Goal: Task Accomplishment & Management: Use online tool/utility

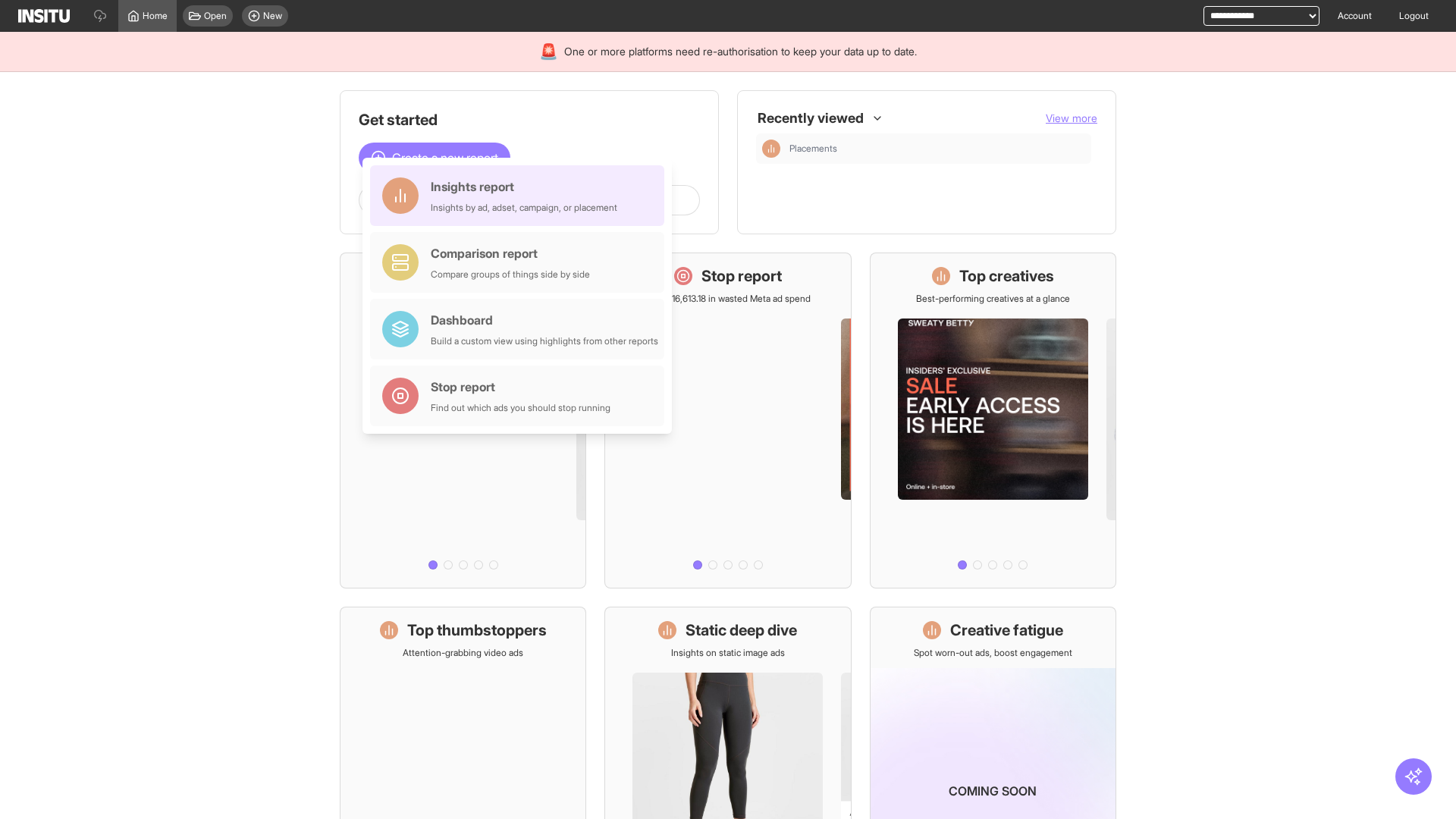
click at [521, 196] on div "Insights report Insights by ad, adset, campaign, or placement" at bounding box center [524, 195] width 187 height 36
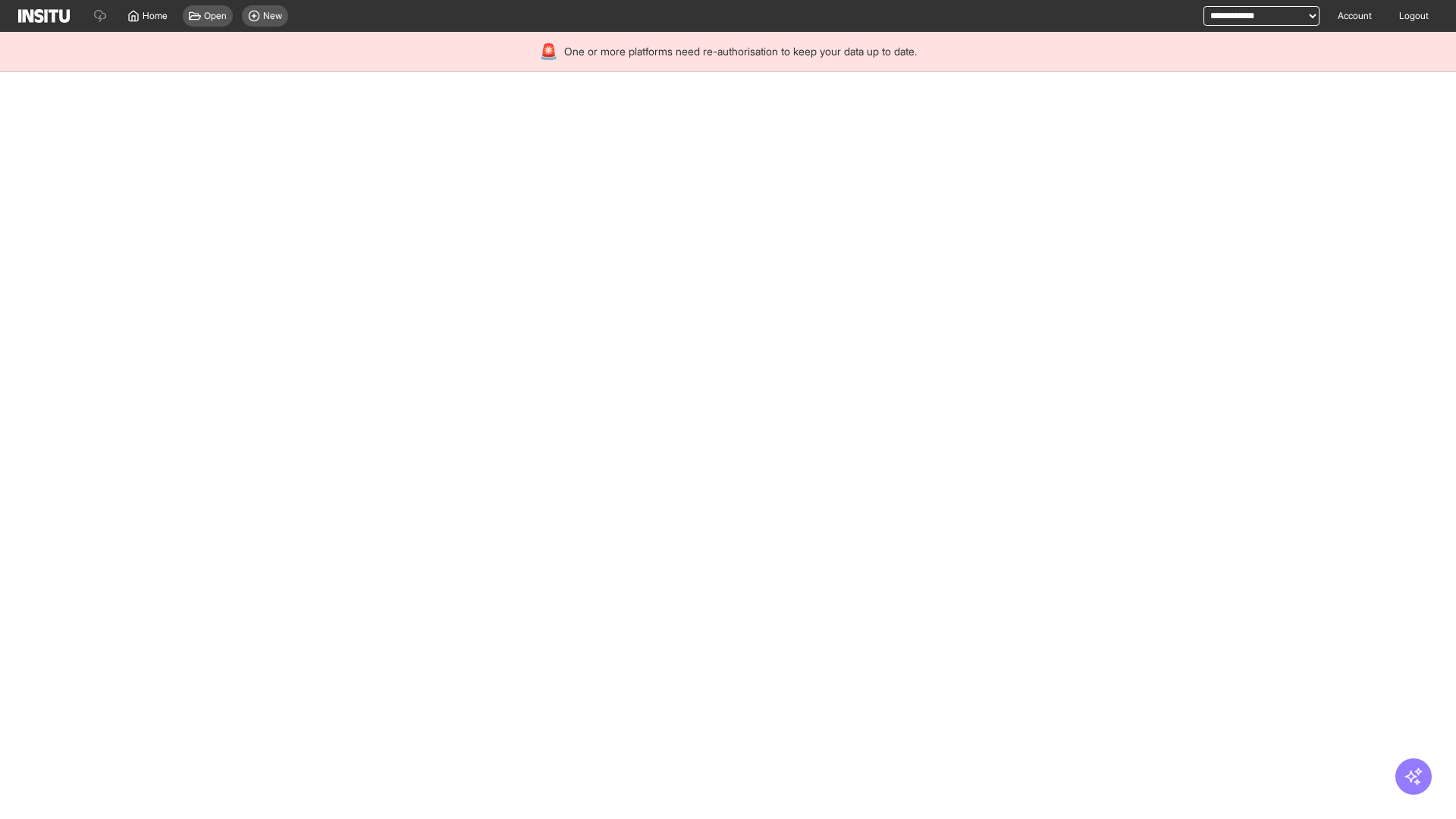
select select "**"
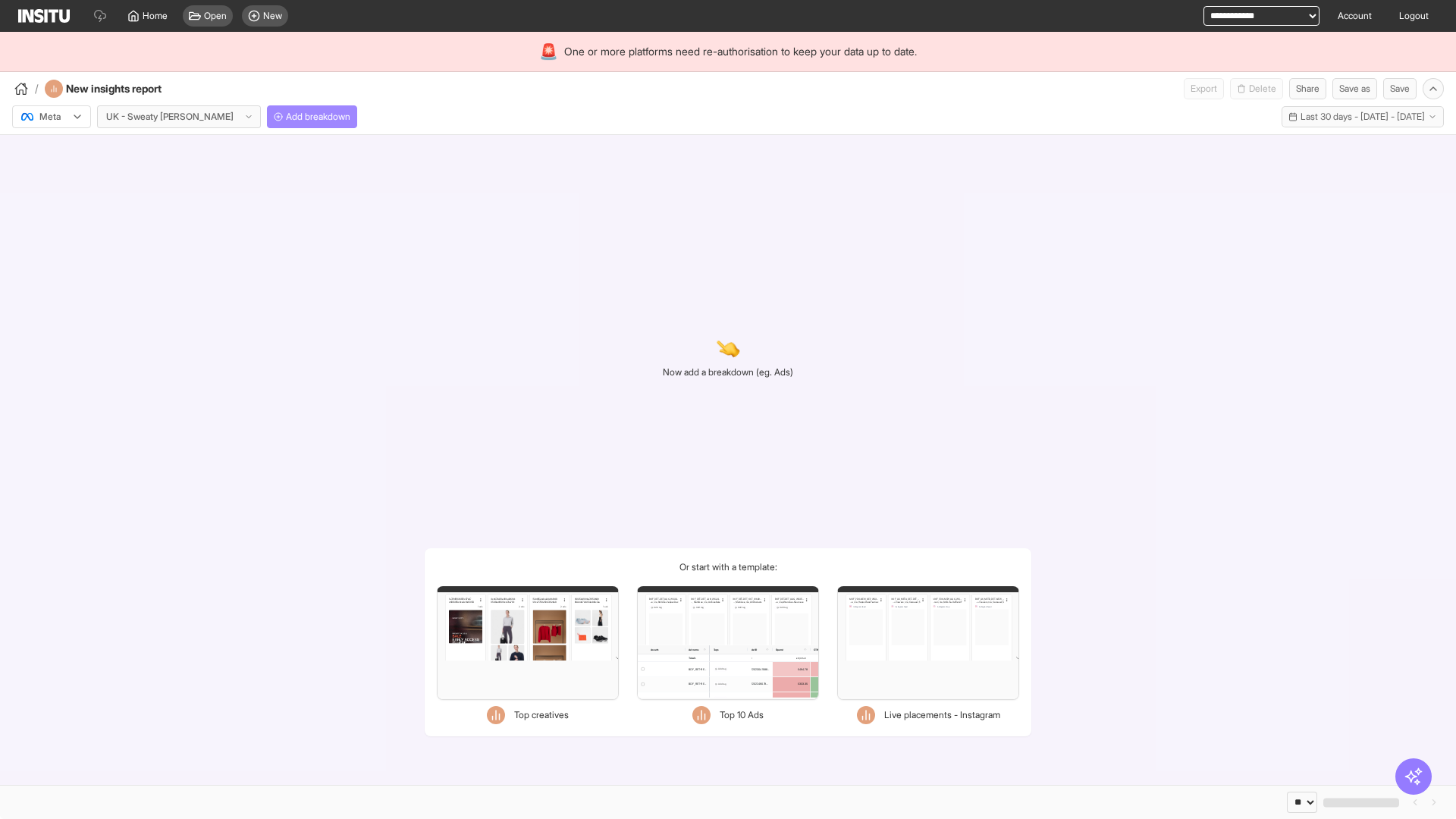
click at [286, 117] on span "Add breakdown" at bounding box center [317, 117] width 65 height 12
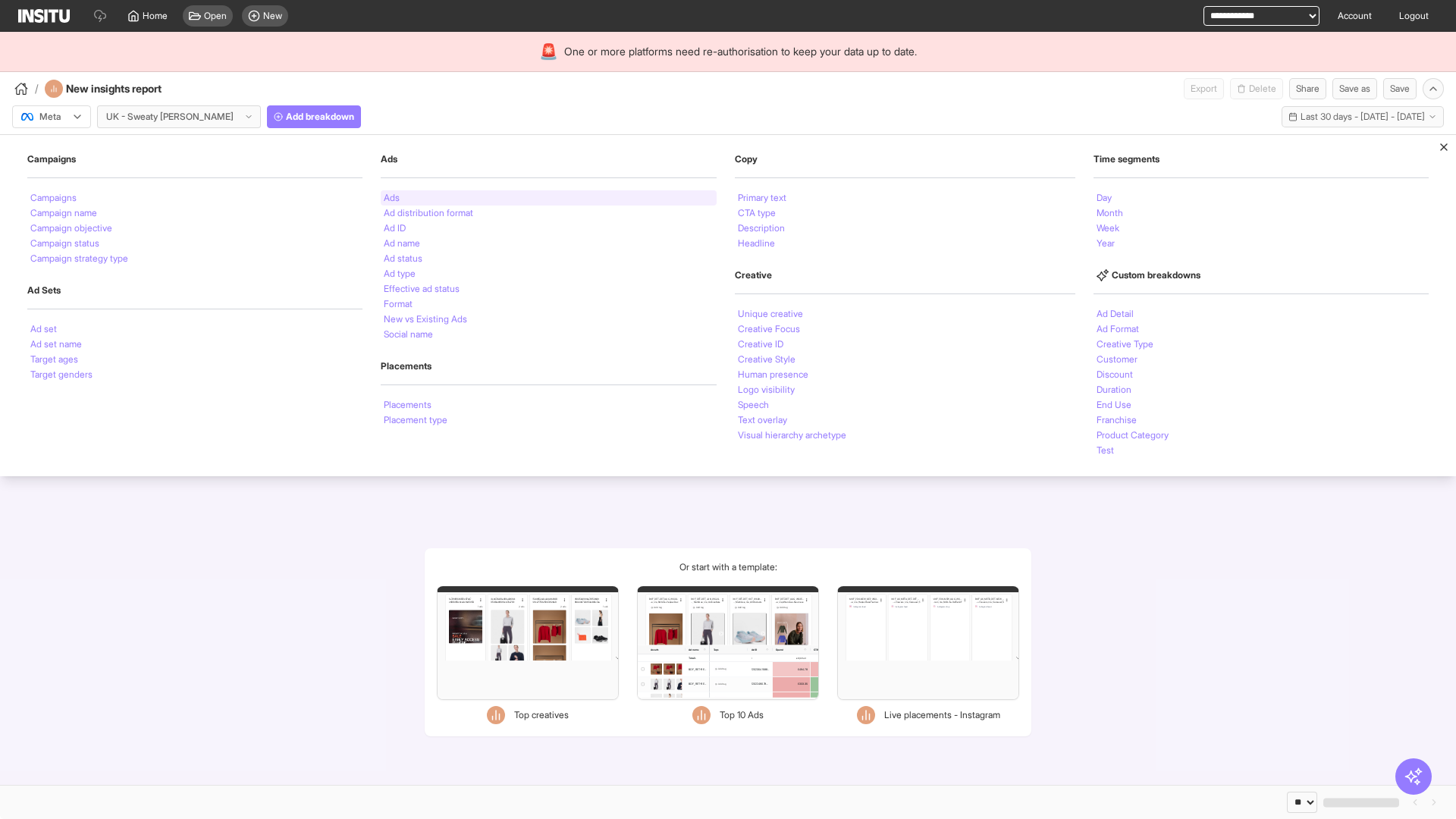
click at [390, 198] on li "Ads" at bounding box center [391, 198] width 16 height 9
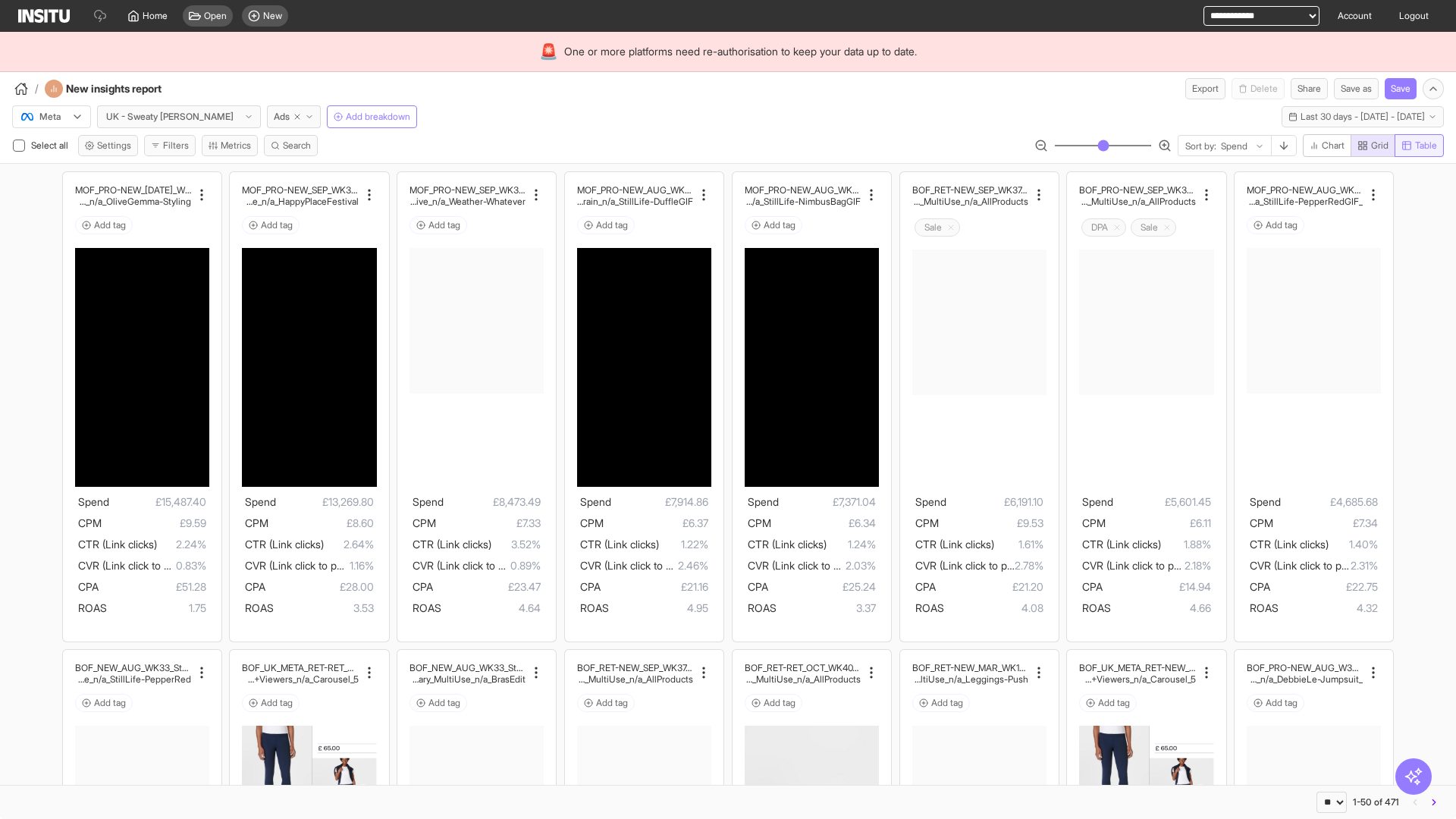
click at [1418, 145] on span "Table" at bounding box center [1426, 145] width 22 height 12
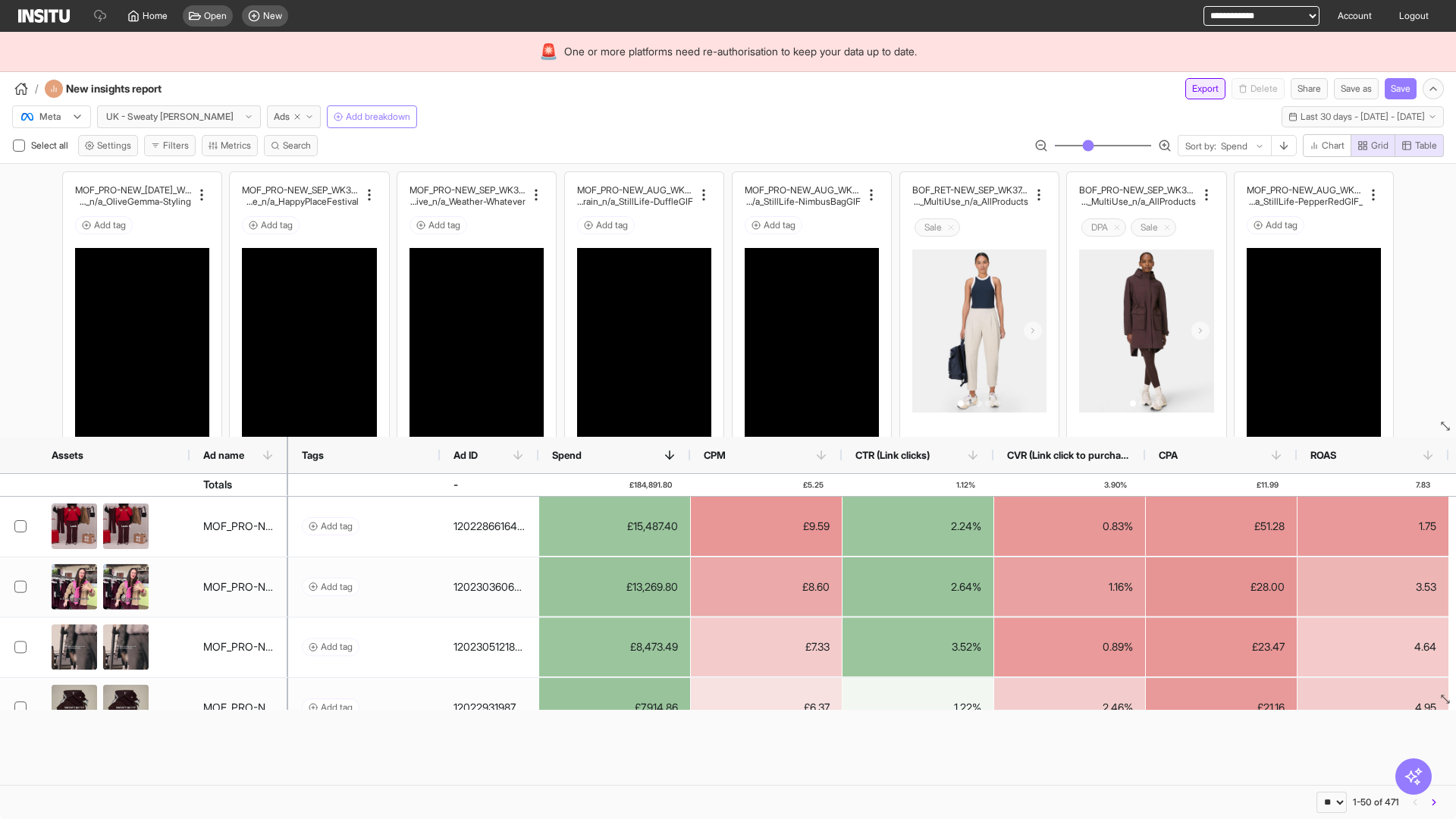
click at [1196, 89] on button "Export" at bounding box center [1205, 89] width 40 height 22
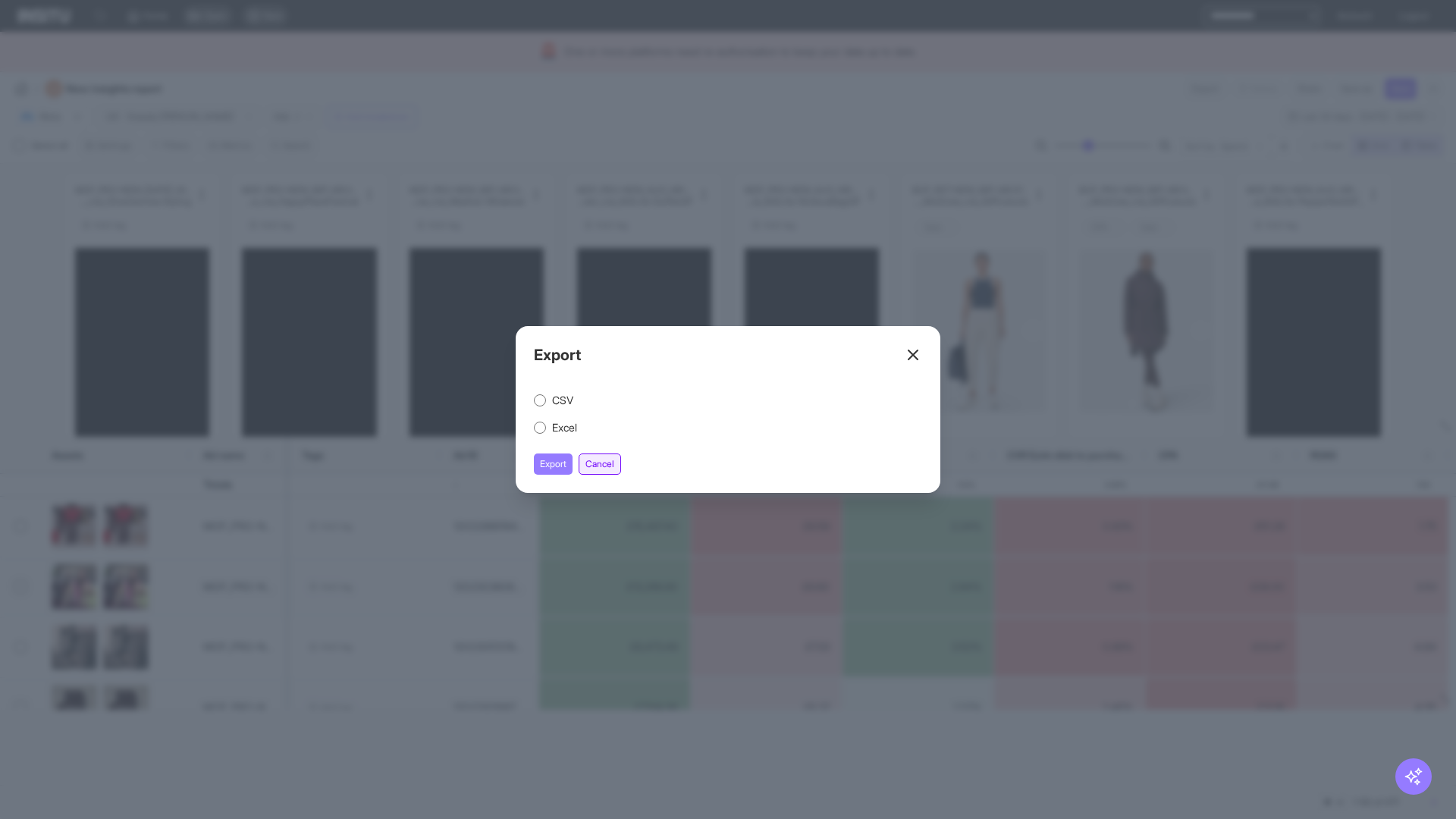
click at [602, 465] on button "Cancel" at bounding box center [599, 464] width 42 height 22
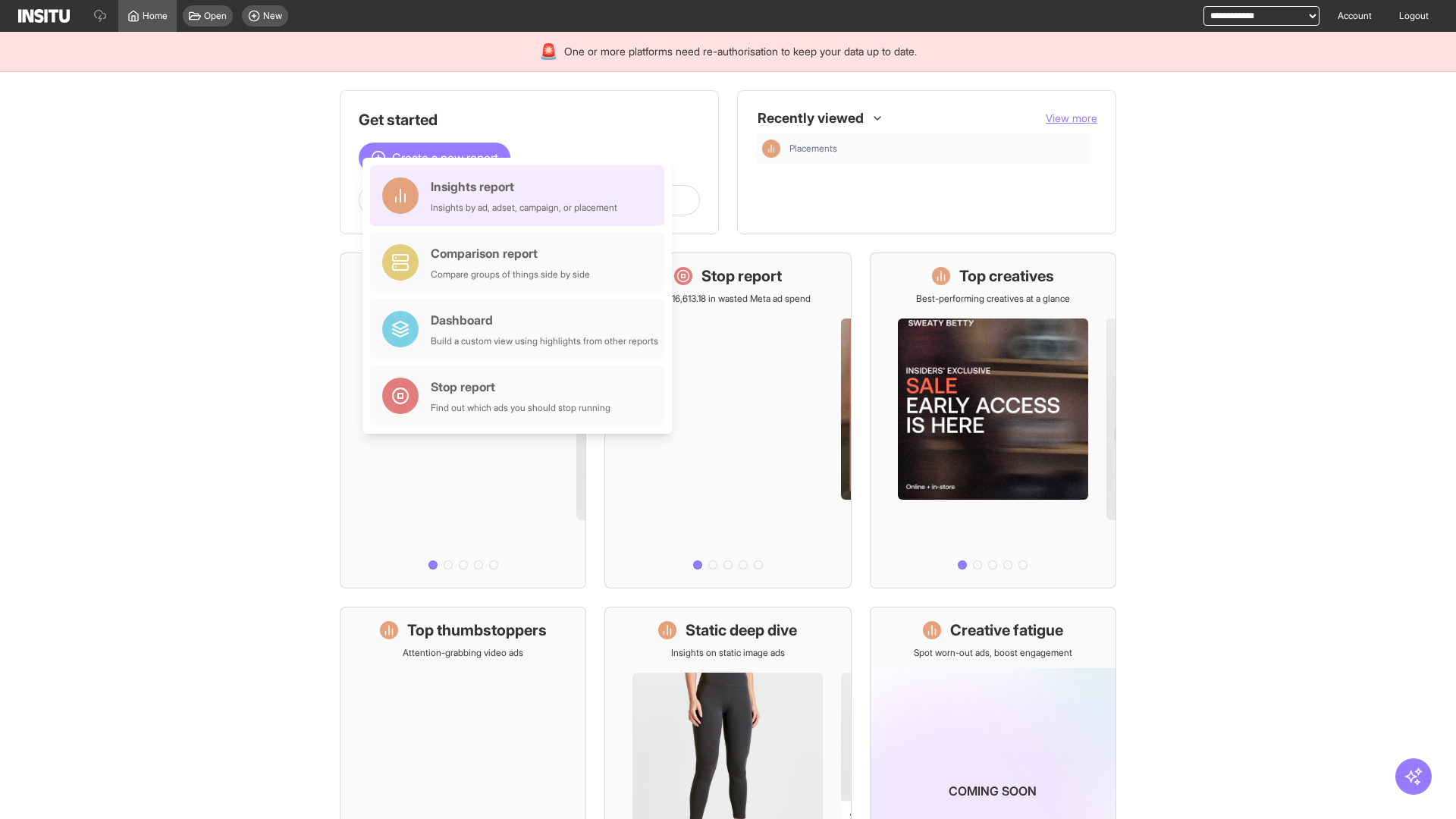
click at [521, 196] on div "Insights report Insights by ad, adset, campaign, or placement" at bounding box center [524, 195] width 187 height 36
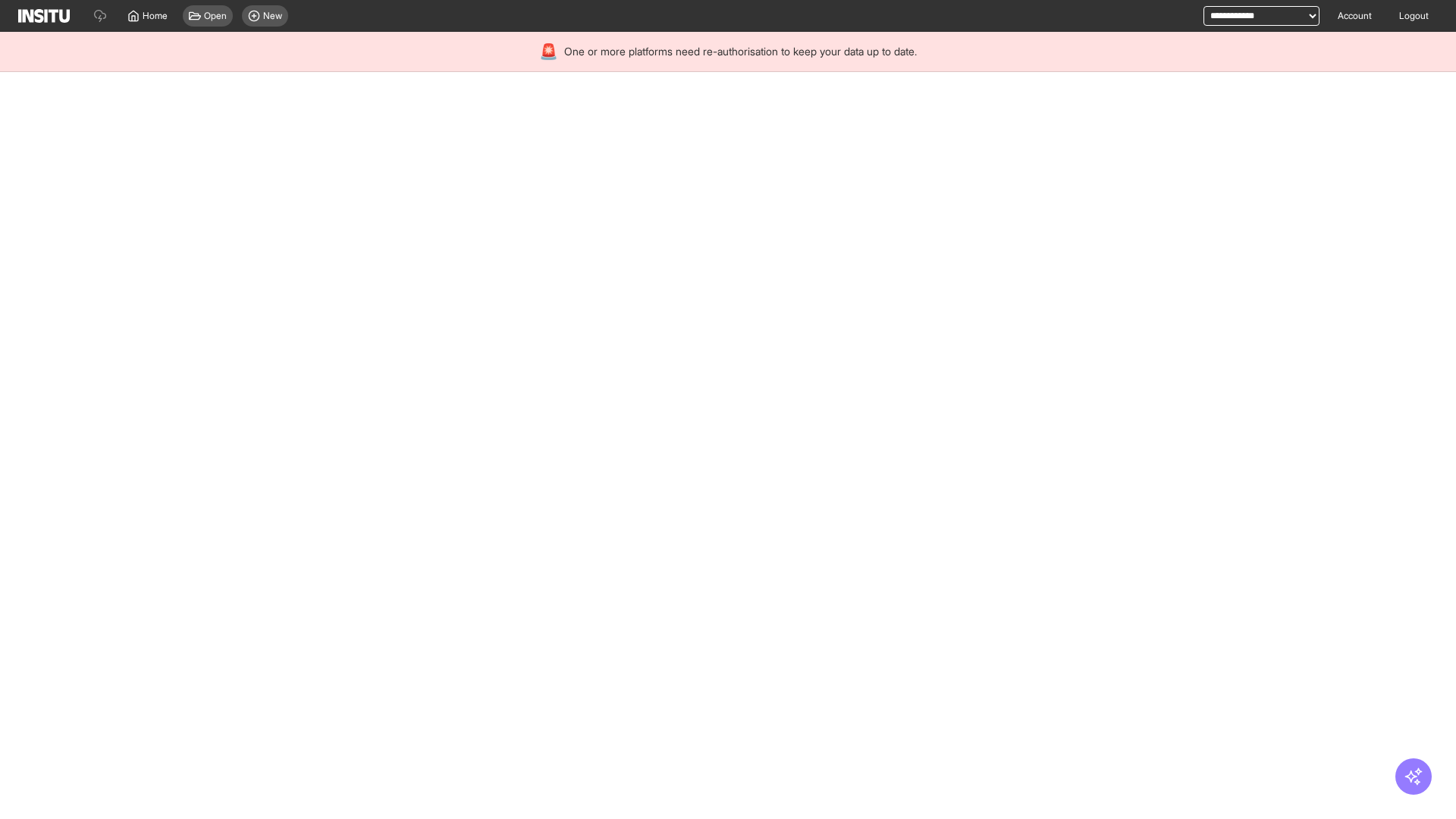
select select "**"
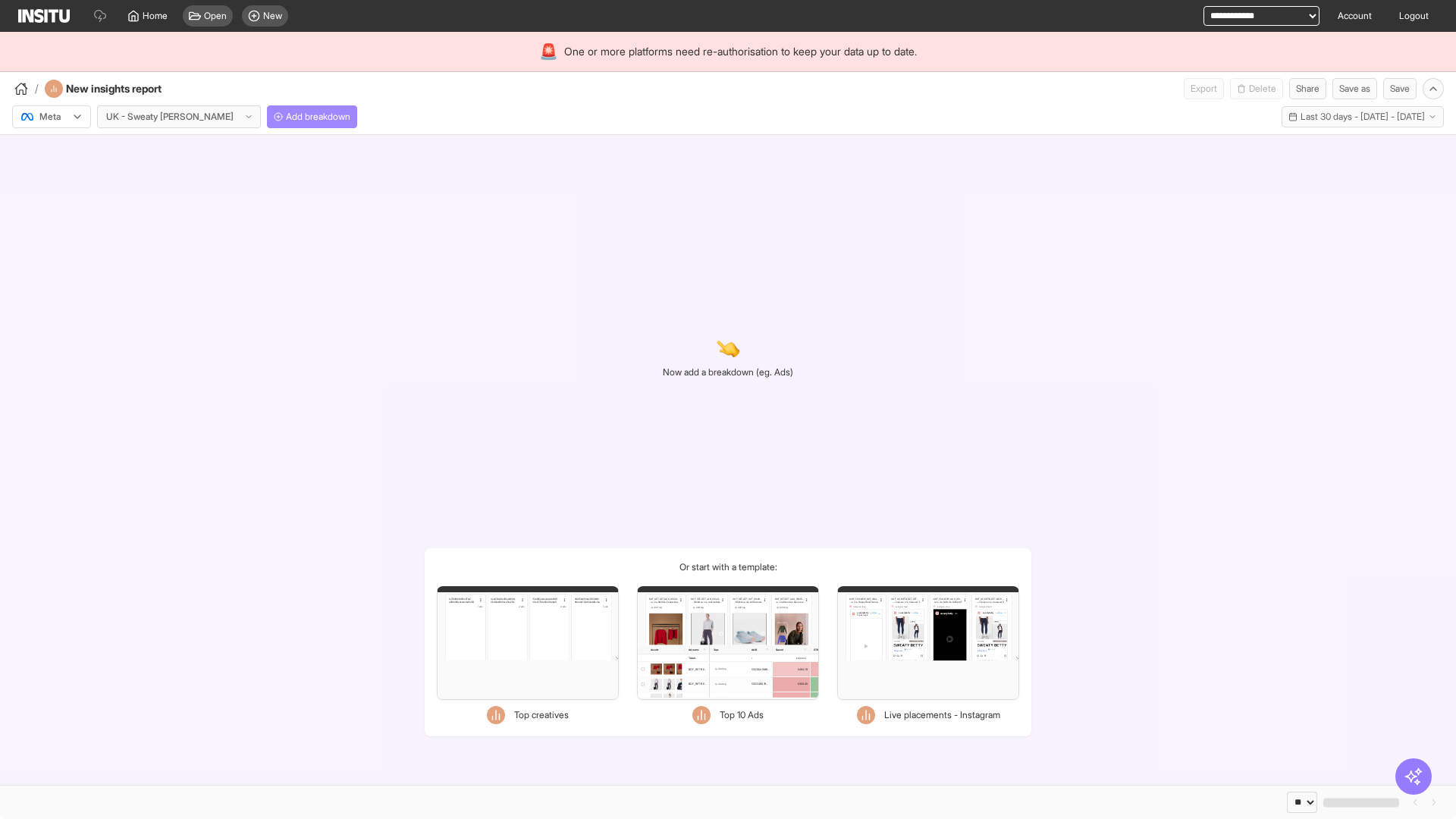
click at [286, 117] on span "Add breakdown" at bounding box center [317, 117] width 65 height 12
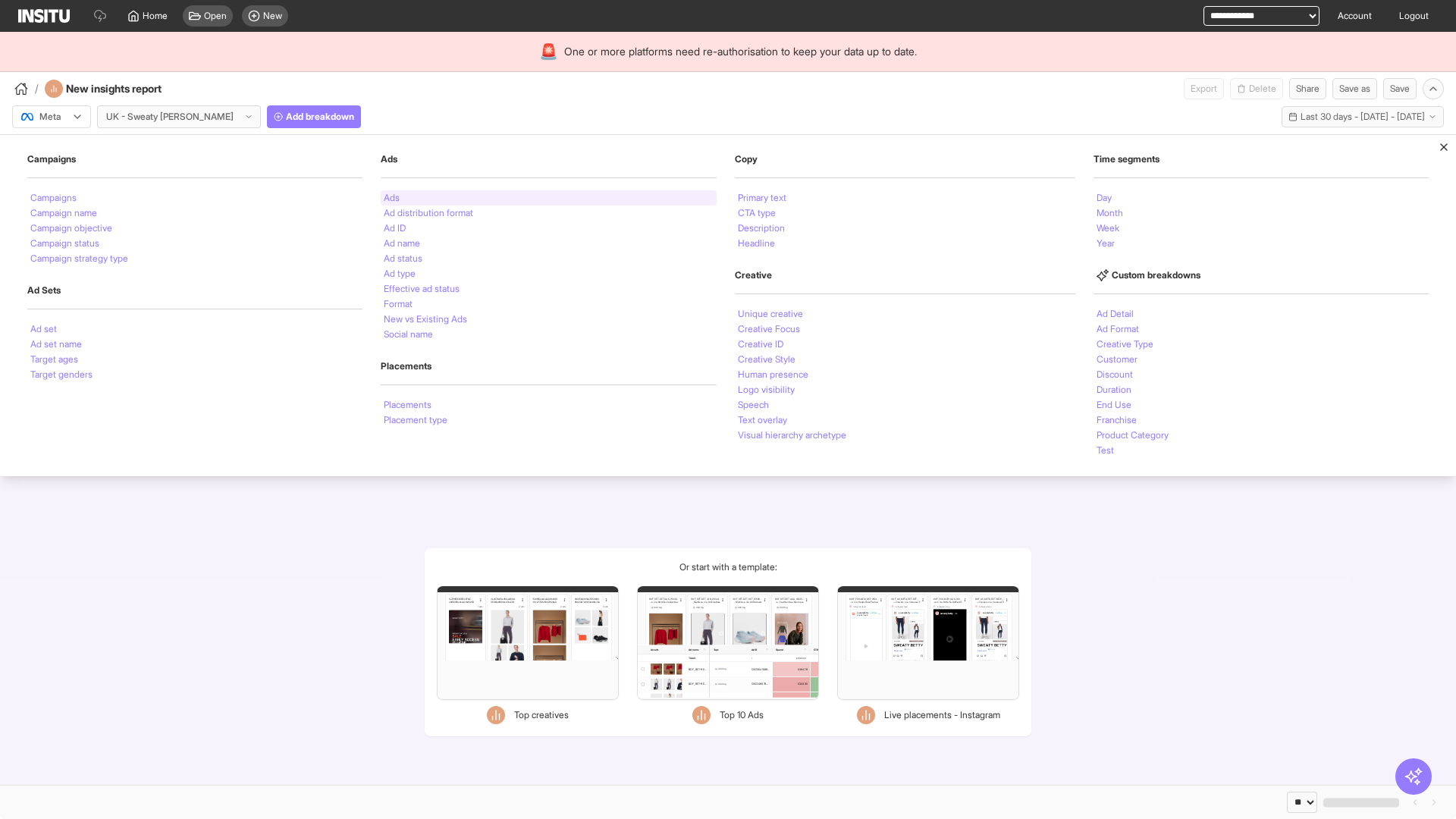
click at [390, 198] on li "Ads" at bounding box center [391, 198] width 16 height 9
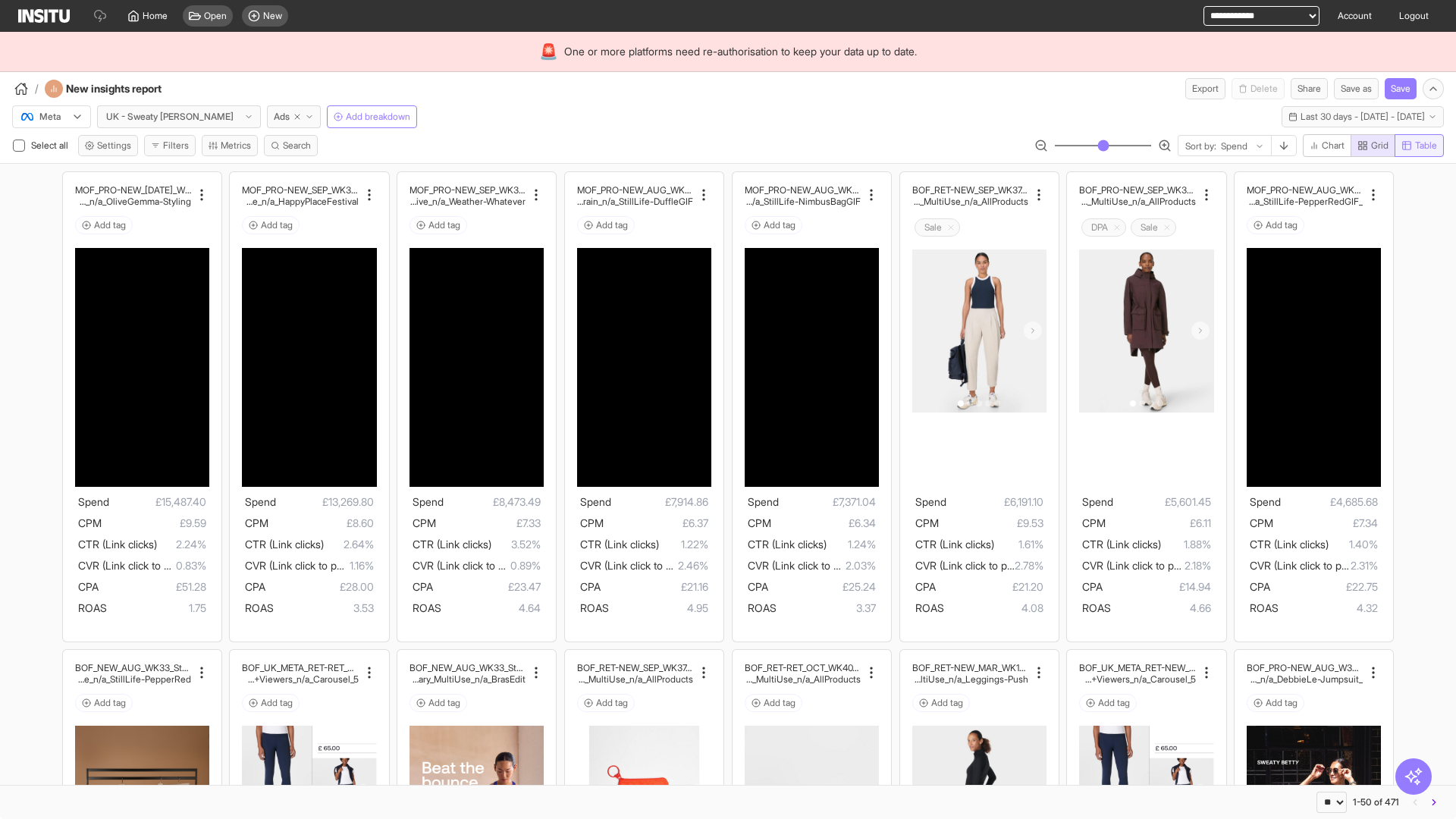
click at [1418, 145] on span "Table" at bounding box center [1426, 145] width 22 height 12
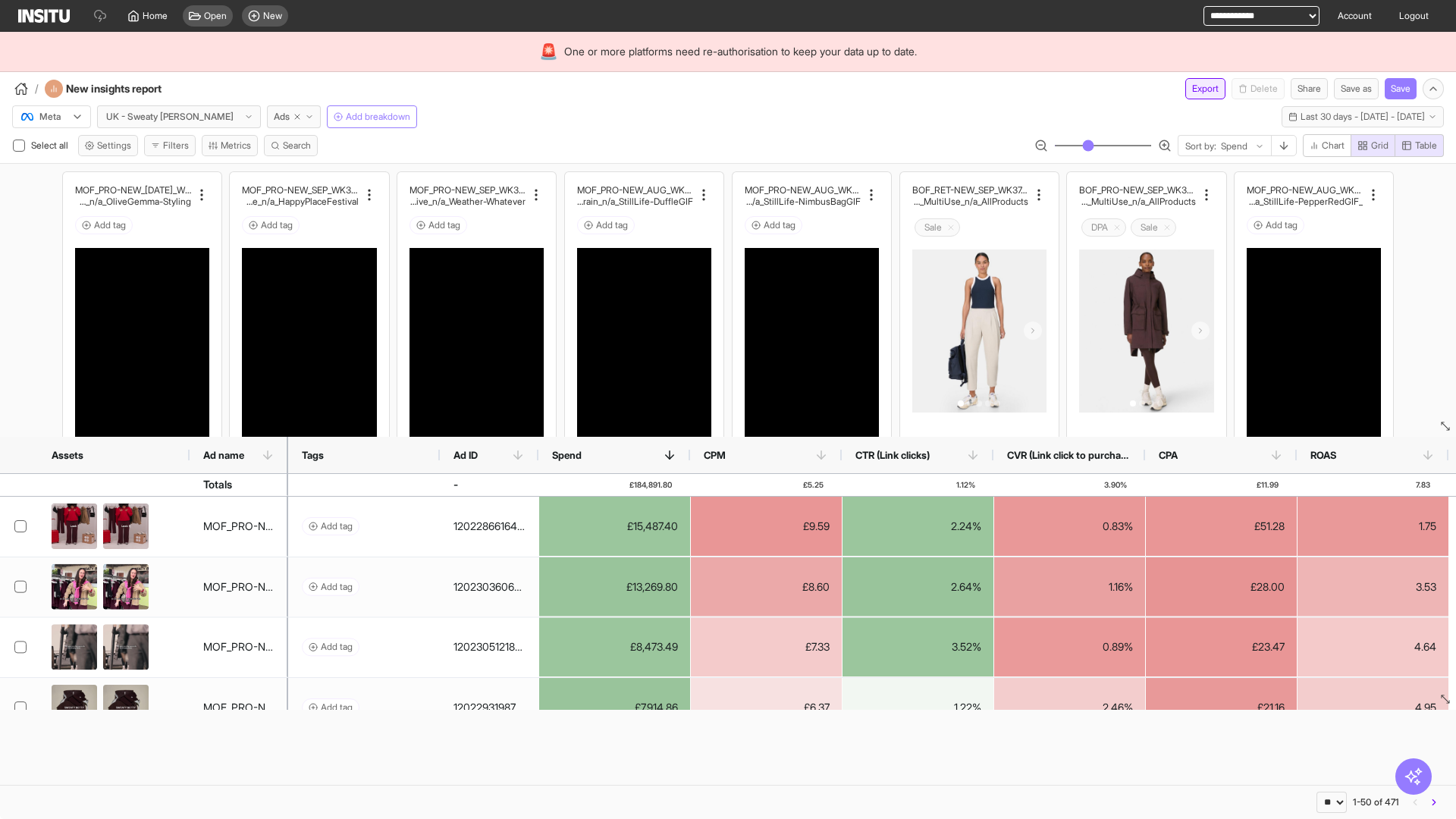
click at [1196, 89] on button "Export" at bounding box center [1205, 89] width 40 height 22
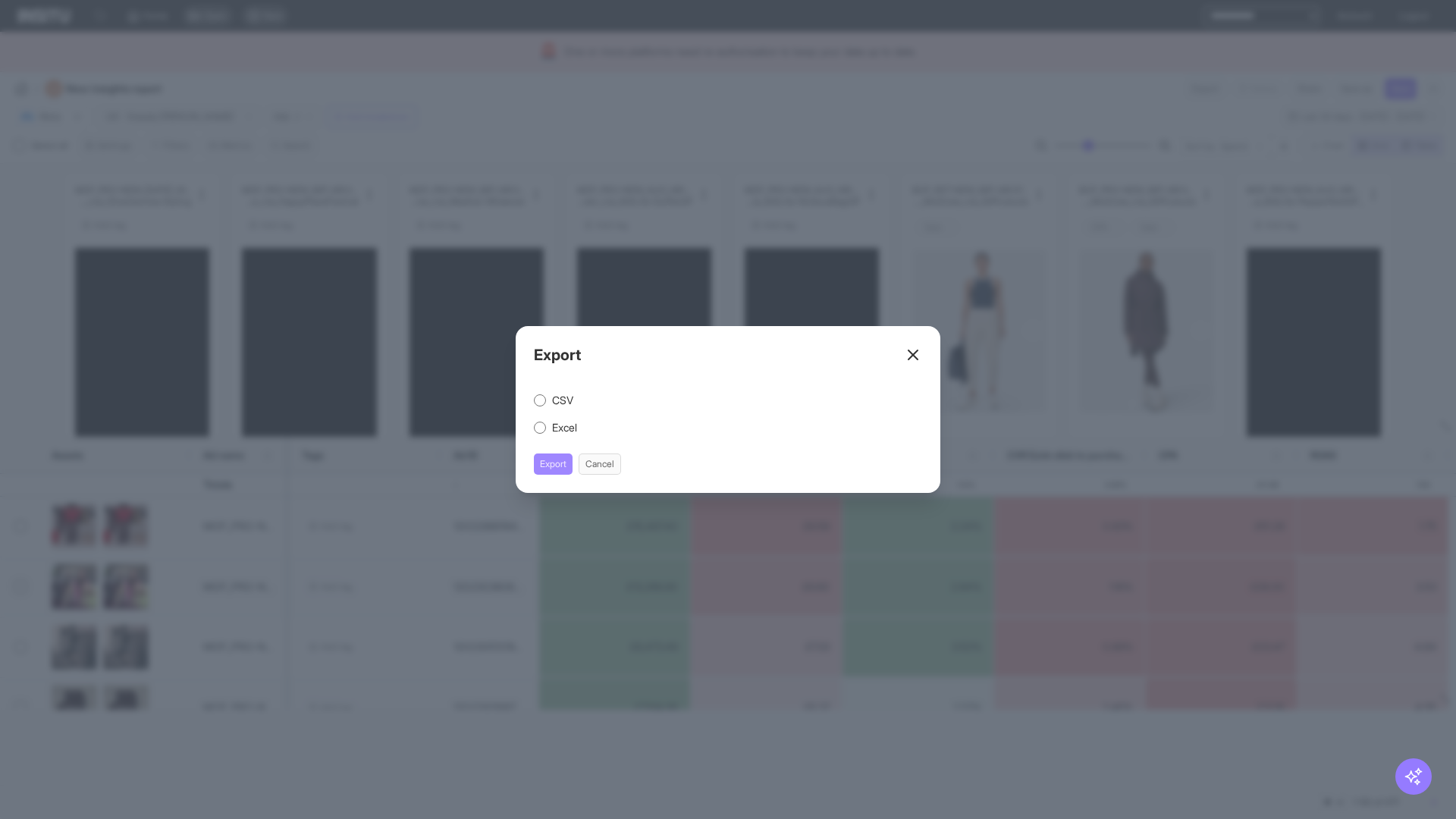
click at [554, 465] on button "Export" at bounding box center [553, 464] width 39 height 22
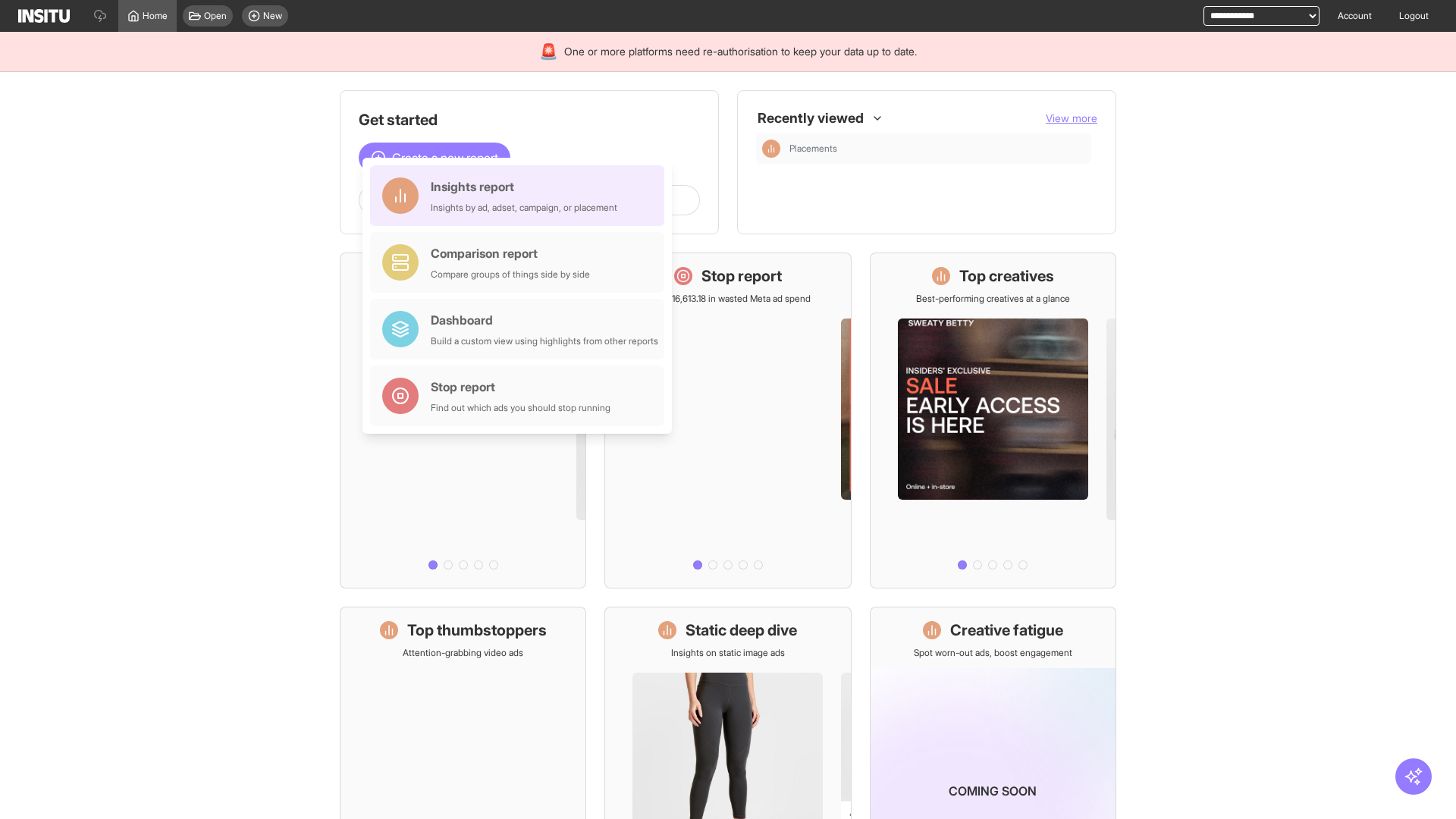
click at [521, 196] on div "Insights report Insights by ad, adset, campaign, or placement" at bounding box center [524, 195] width 187 height 36
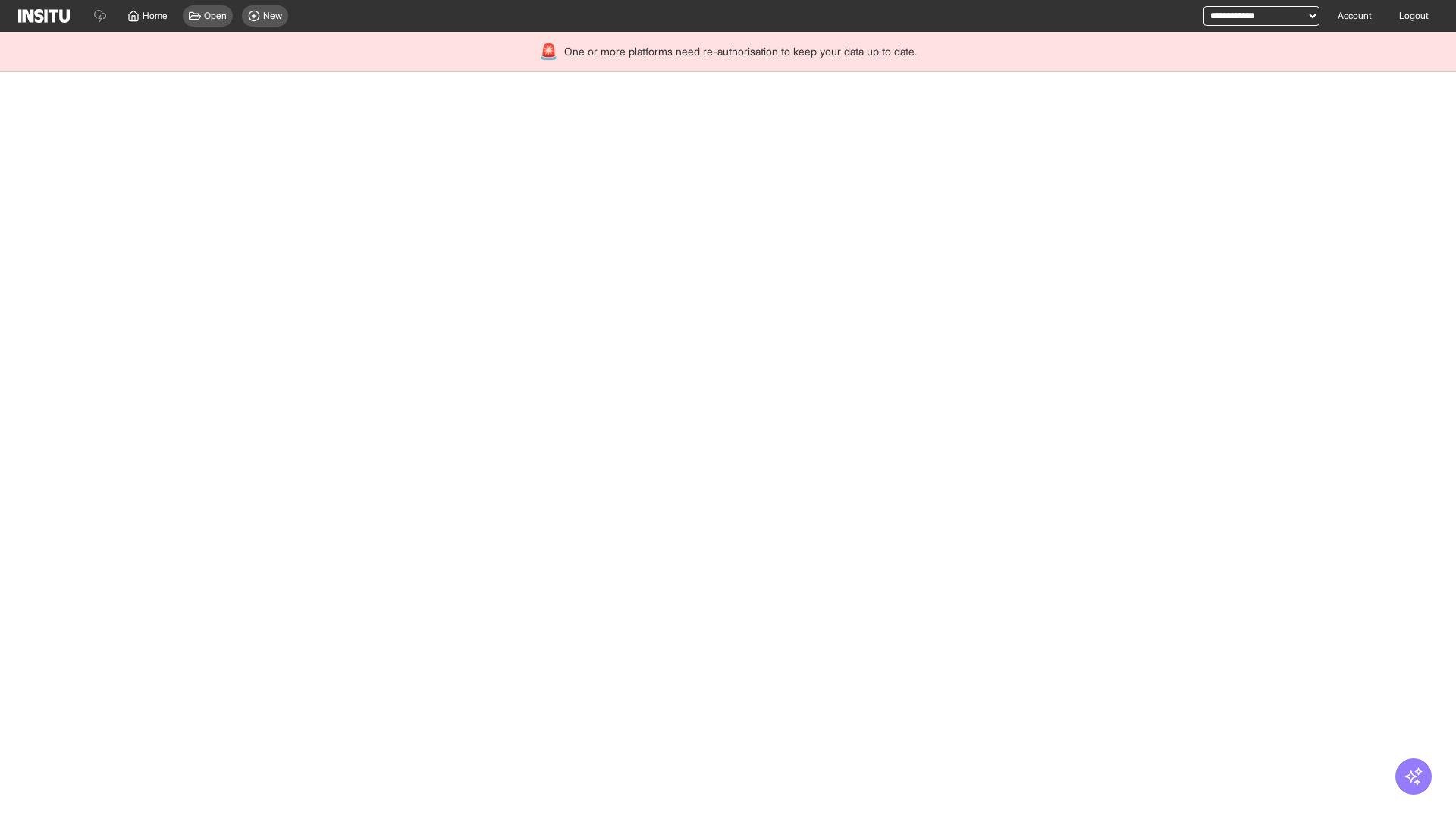
select select "**"
